Goal: Task Accomplishment & Management: Manage account settings

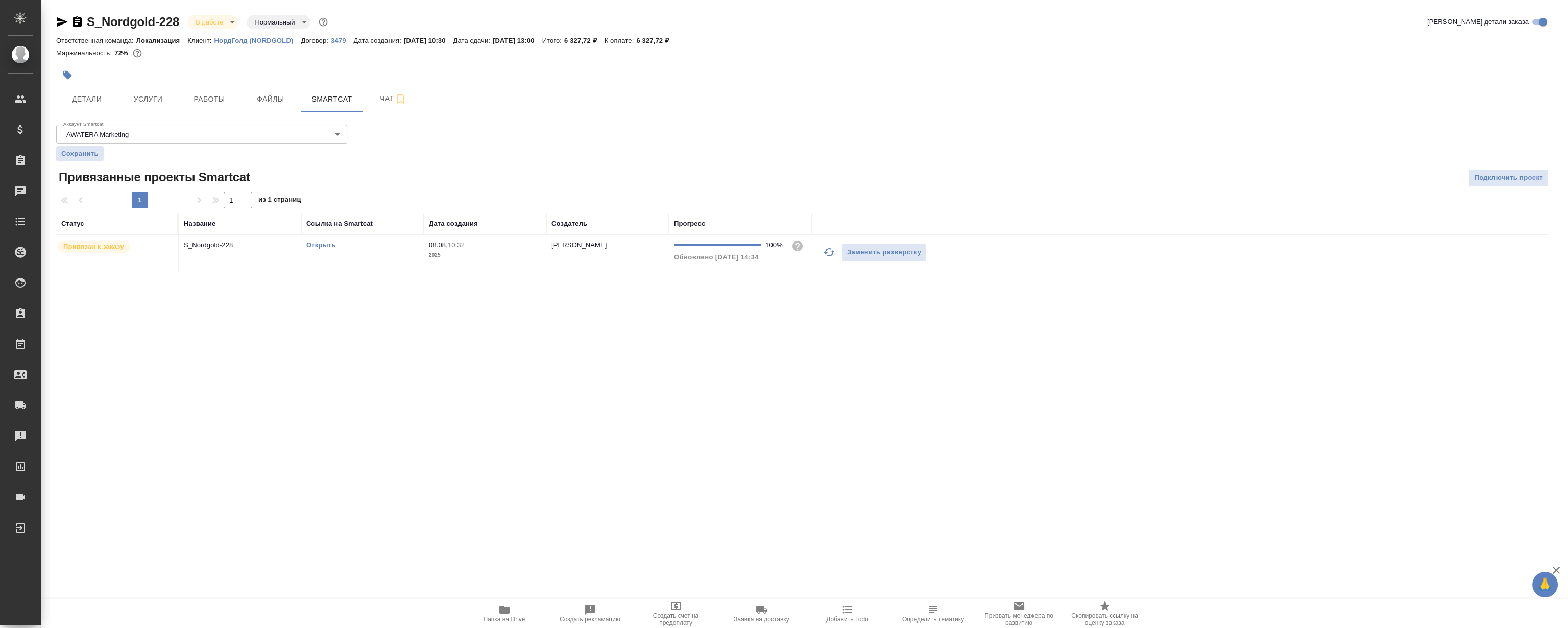
click at [317, 246] on link "Открыть" at bounding box center [321, 245] width 29 height 8
click at [280, 103] on span "Файлы" at bounding box center [271, 99] width 49 height 13
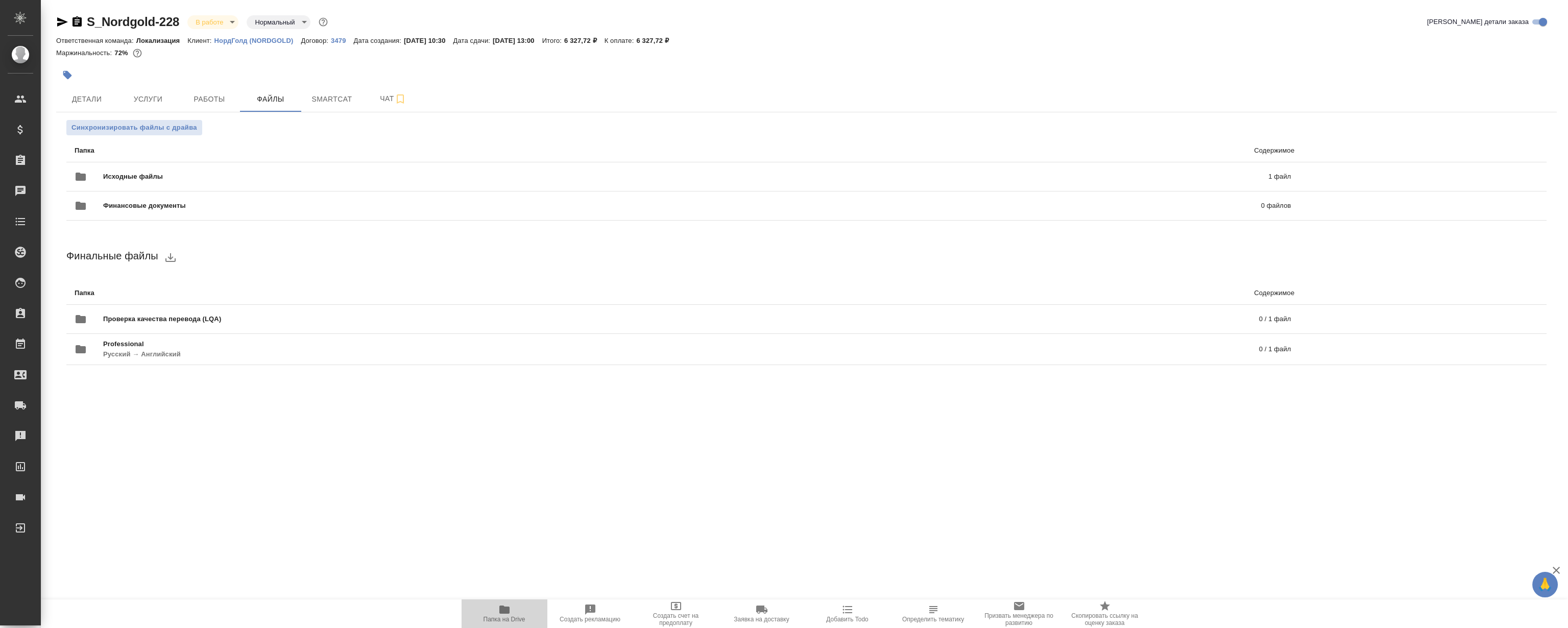
click at [499, 610] on icon "button" at bounding box center [505, 610] width 12 height 12
click at [90, 92] on button "Детали" at bounding box center [86, 99] width 61 height 26
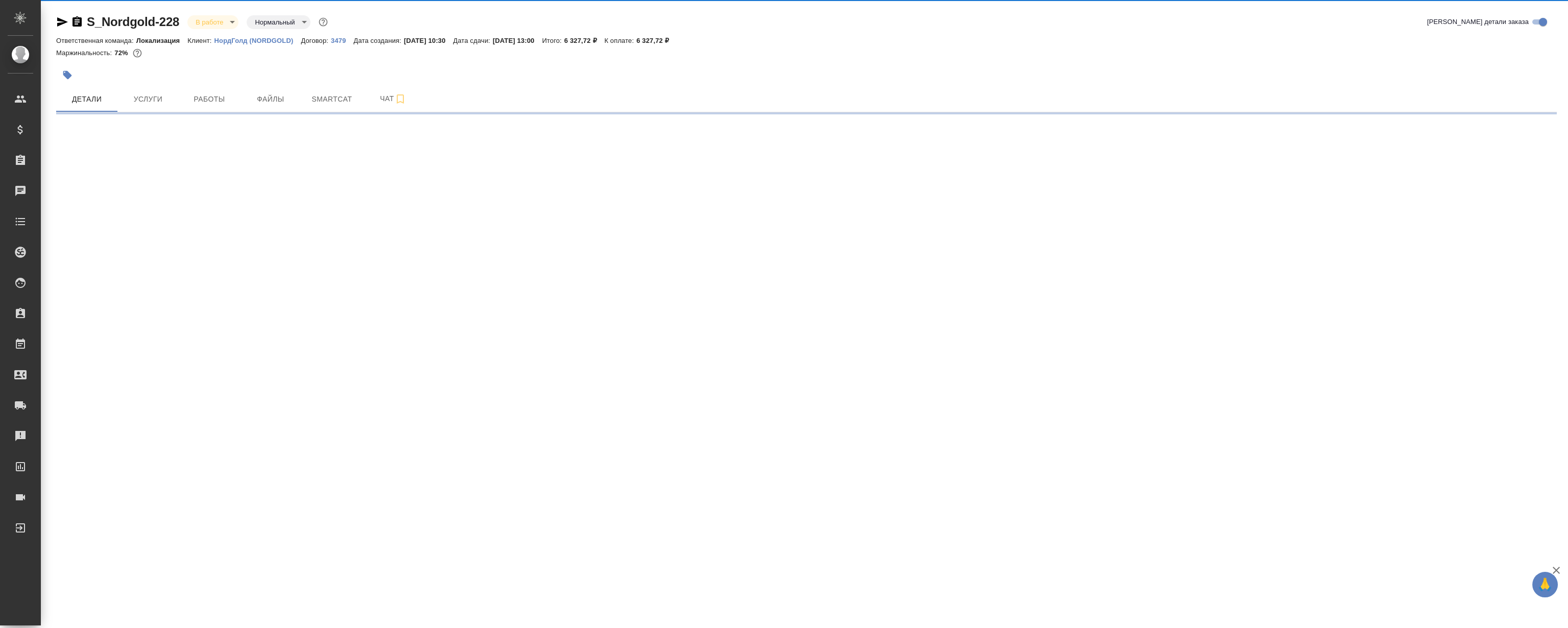
select select "RU"
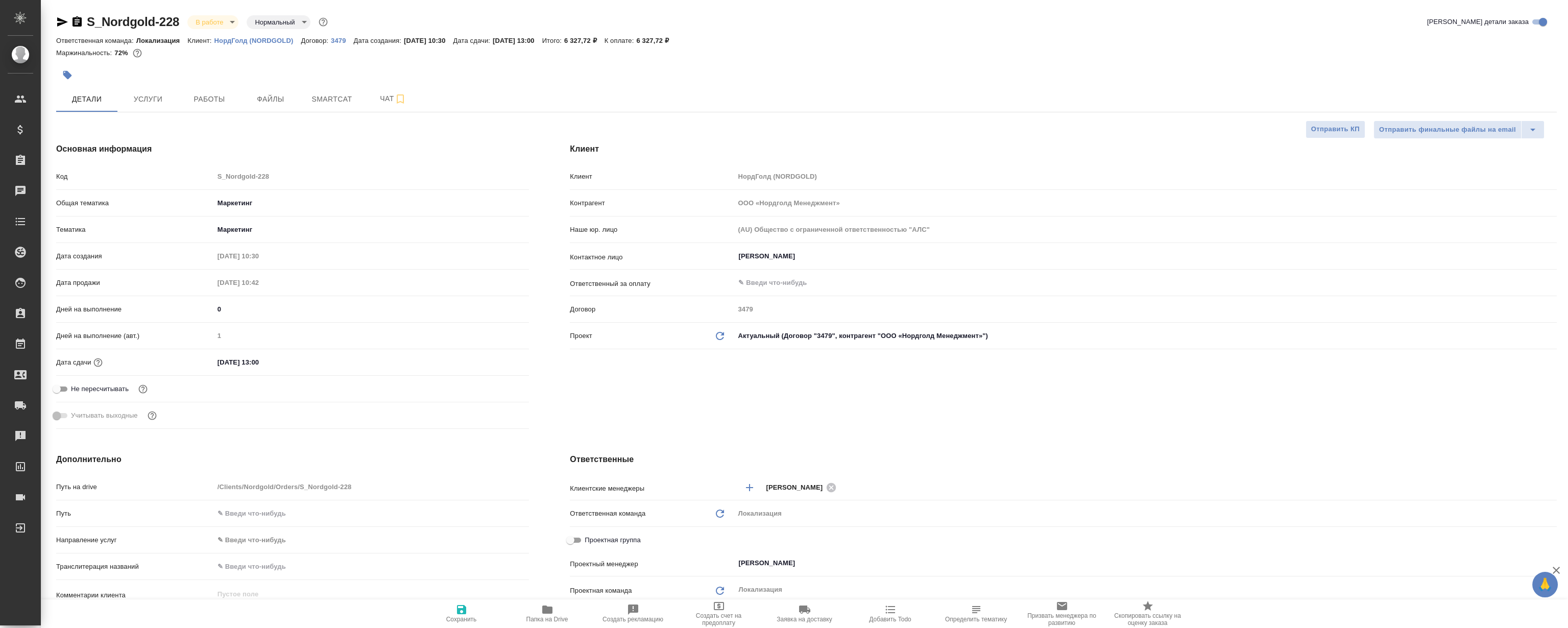
type textarea "x"
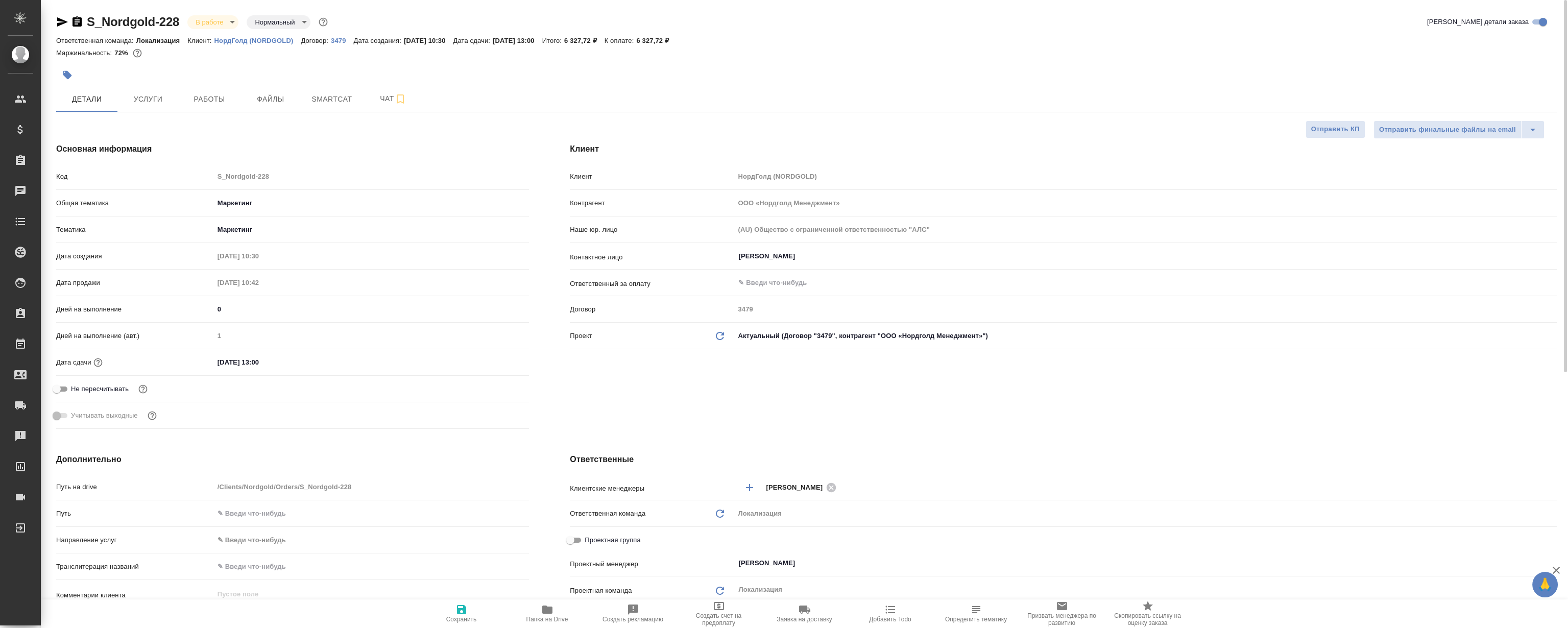
type textarea "x"
click at [286, 40] on p "НордГолд (NORDGOLD)" at bounding box center [258, 40] width 87 height 8
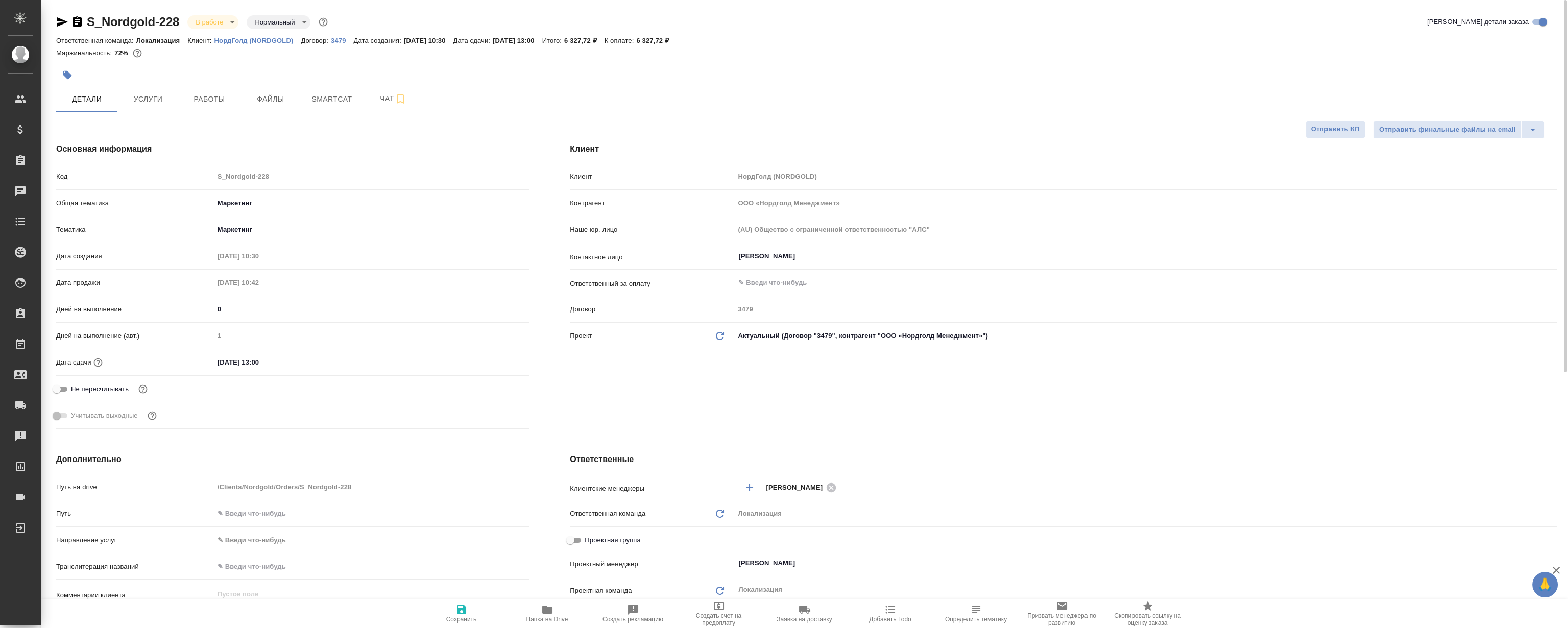
type textarea "x"
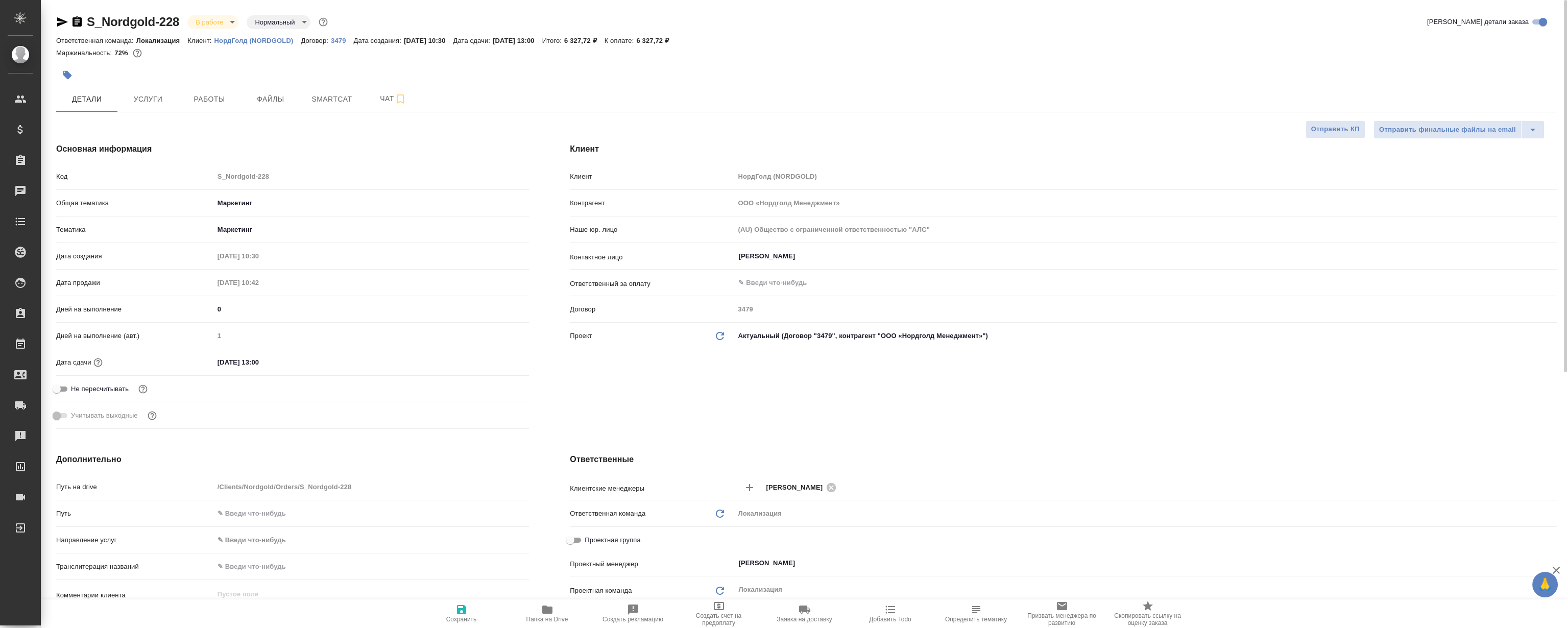
type textarea "x"
click at [332, 89] on button "Smartcat" at bounding box center [332, 99] width 61 height 26
click at [340, 95] on span "Smartcat" at bounding box center [332, 99] width 49 height 13
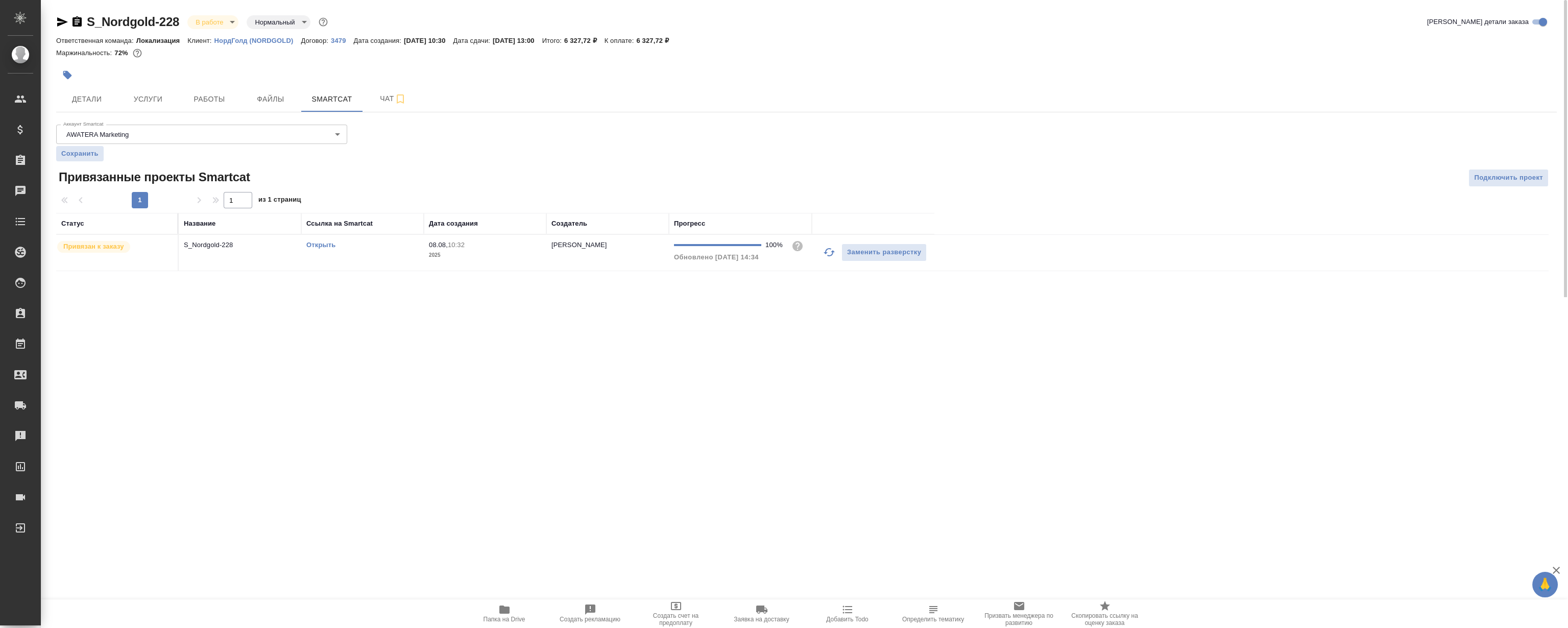
click at [332, 241] on link "Открыть" at bounding box center [321, 245] width 29 height 8
click at [63, 22] on icon "button" at bounding box center [62, 22] width 10 height 9
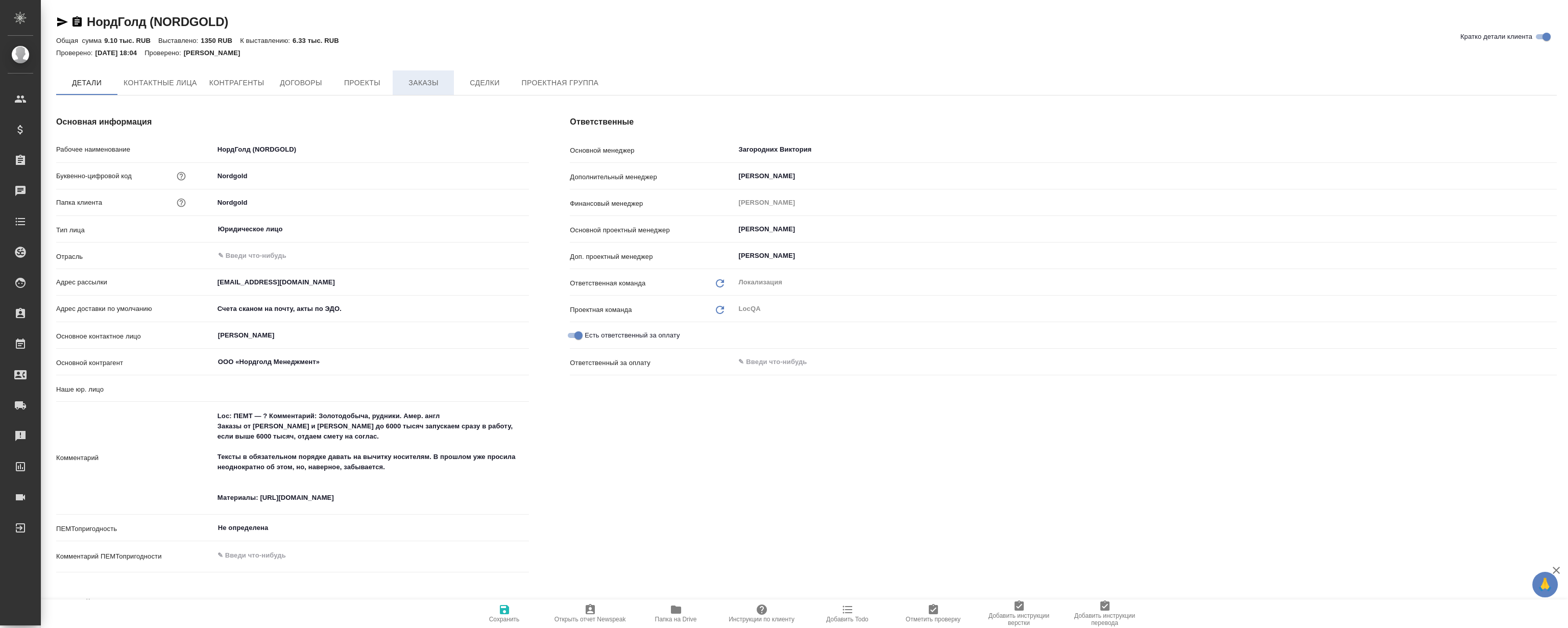
type textarea "x"
type input "(AU) Общество с ограниченной ответственностью "АЛС""
type textarea "x"
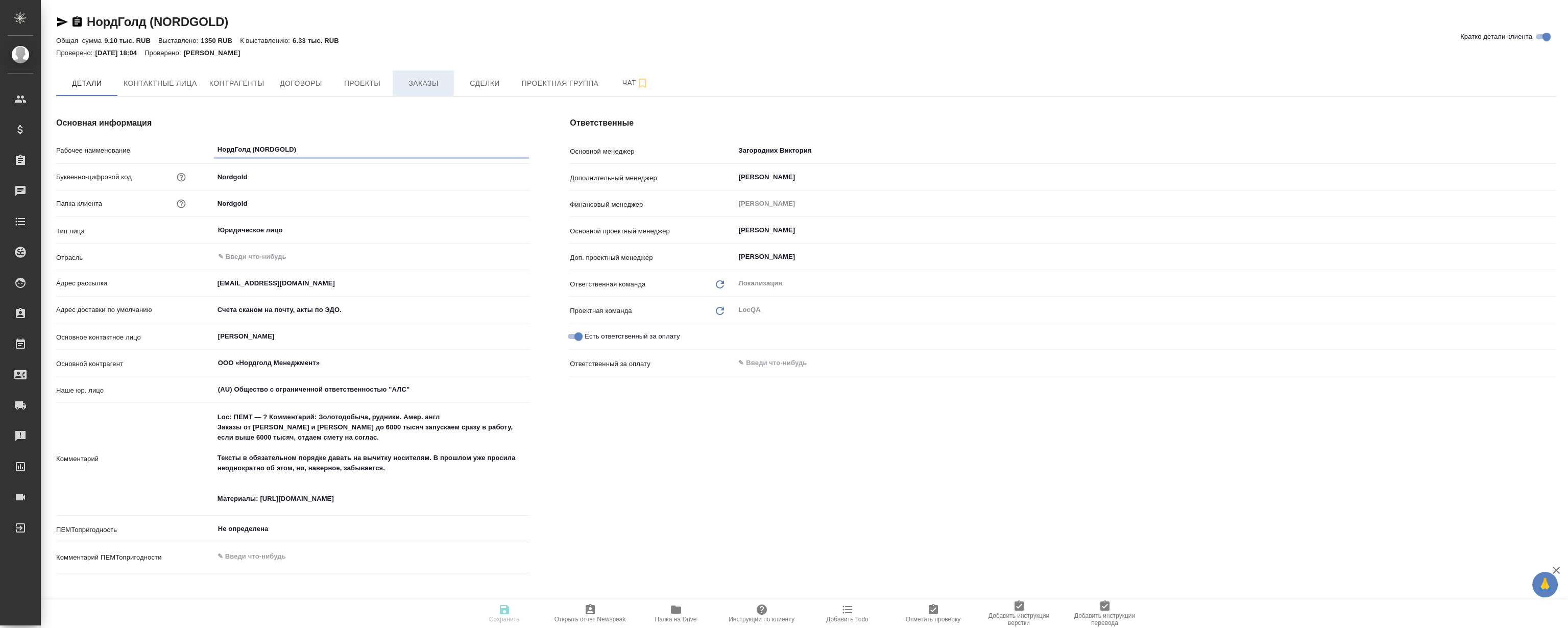
type textarea "x"
click at [598, 462] on div "Ответственные Основной менеджер Загородних Виктория ​ Дополнительный менеджер В…" at bounding box center [1063, 347] width 1028 height 501
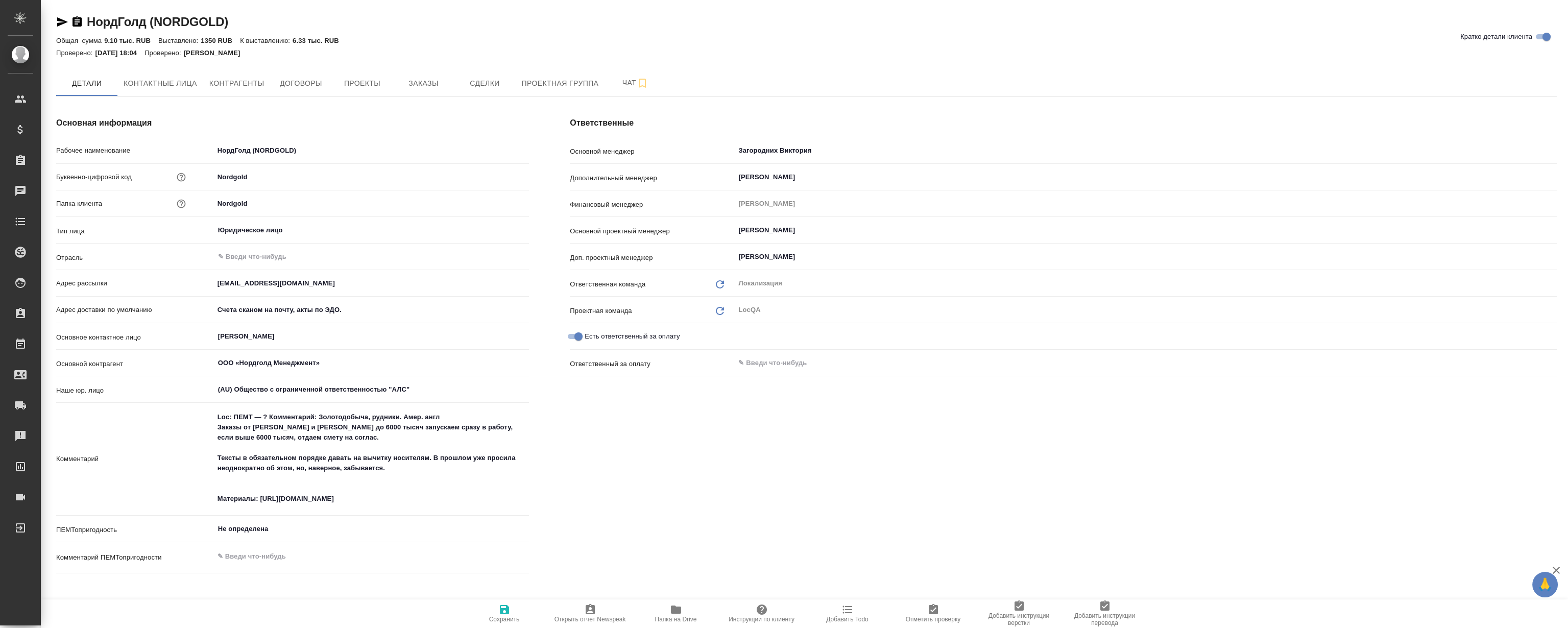
click at [598, 470] on div "Ответственные Основной менеджер Загородних Виктория ​ Дополнительный менеджер В…" at bounding box center [1063, 347] width 1028 height 501
click at [605, 452] on div "Ответственные Основной менеджер Загородних Виктория ​ Дополнительный менеджер В…" at bounding box center [1063, 347] width 1028 height 501
click at [624, 457] on div "Ответственные Основной менеджер Загородних Виктория ​ Дополнительный менеджер В…" at bounding box center [1063, 347] width 1028 height 501
click at [626, 469] on div "Ответственные Основной менеджер Загородних Виктория ​ Дополнительный менеджер В…" at bounding box center [1063, 347] width 1028 height 501
click at [646, 449] on div "Ответственные Основной менеджер Загородних Виктория ​ Дополнительный менеджер В…" at bounding box center [1063, 347] width 1028 height 501
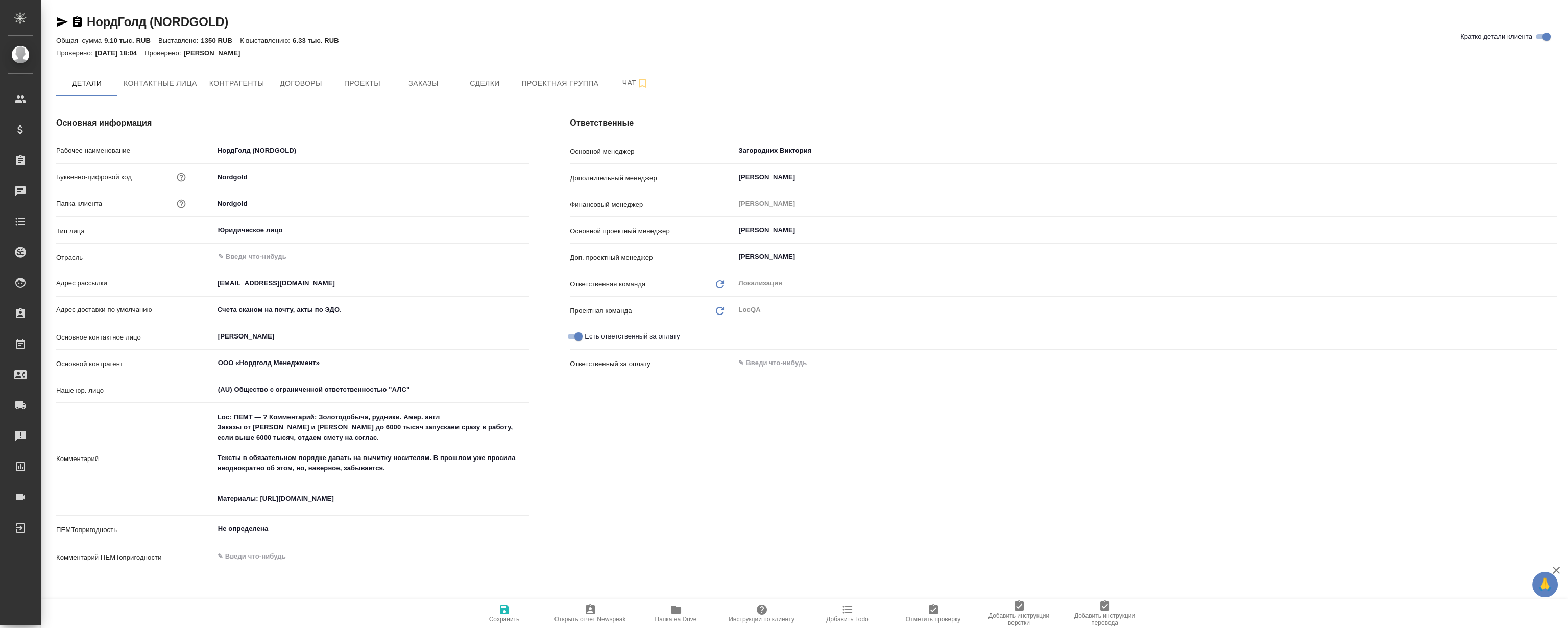
click at [650, 445] on div "Ответственные Основной менеджер Загородних Виктория ​ Дополнительный менеджер В…" at bounding box center [1063, 347] width 1028 height 501
